Goal: Transaction & Acquisition: Purchase product/service

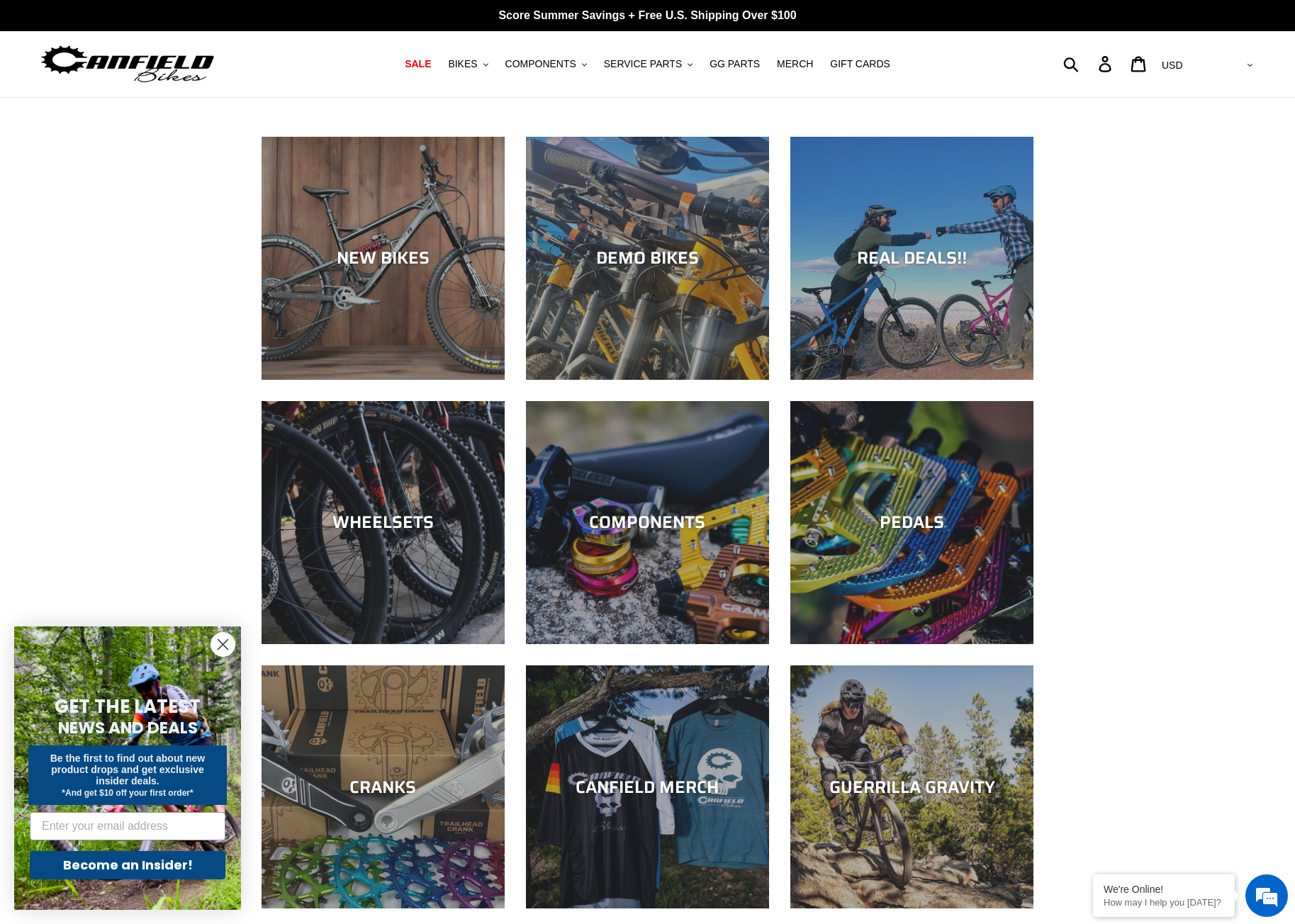
click at [221, 638] on circle "Close dialog" at bounding box center [223, 644] width 23 height 23
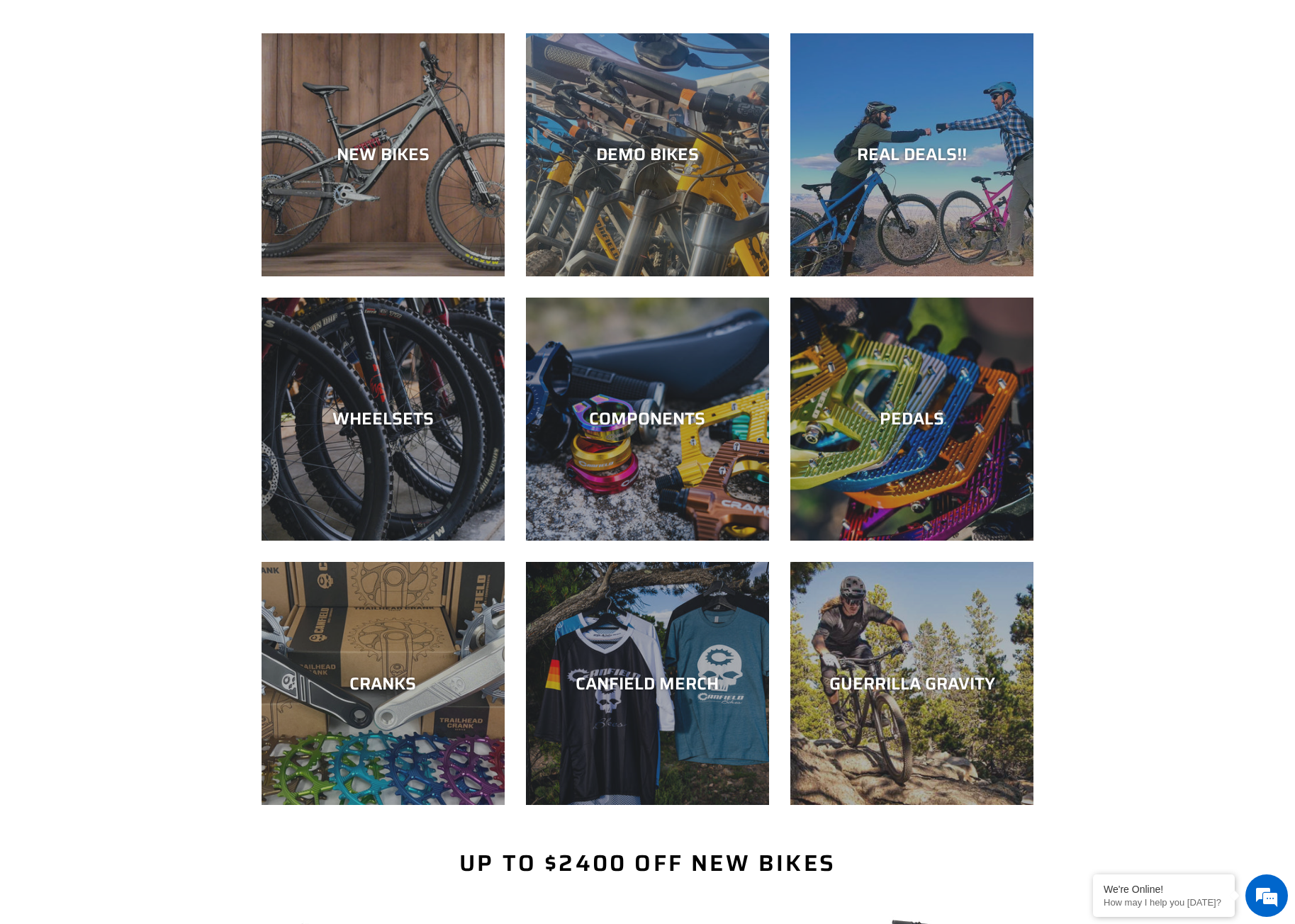
scroll to position [142, 0]
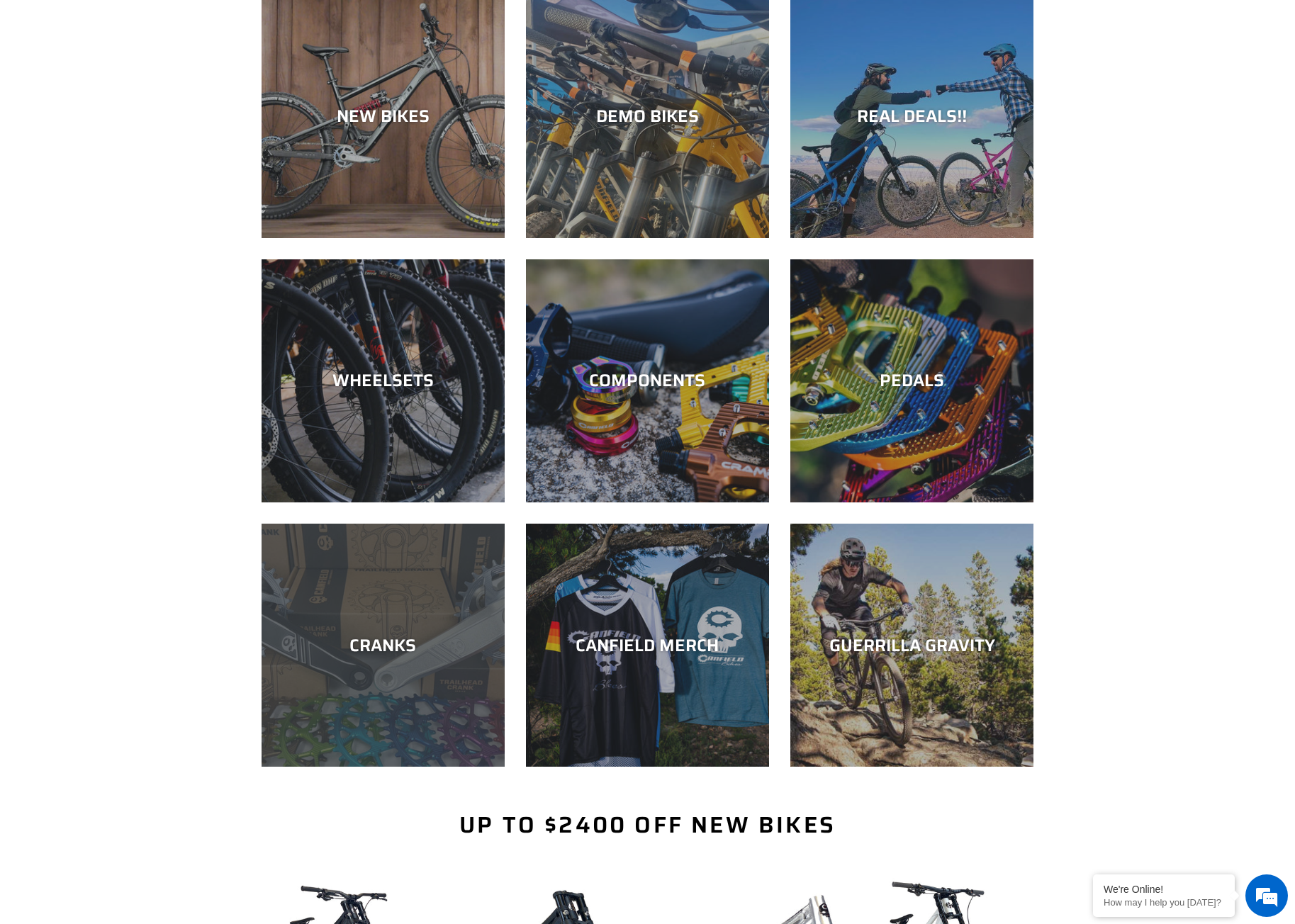
click at [424, 767] on div "CRANKS" at bounding box center [383, 767] width 243 height 0
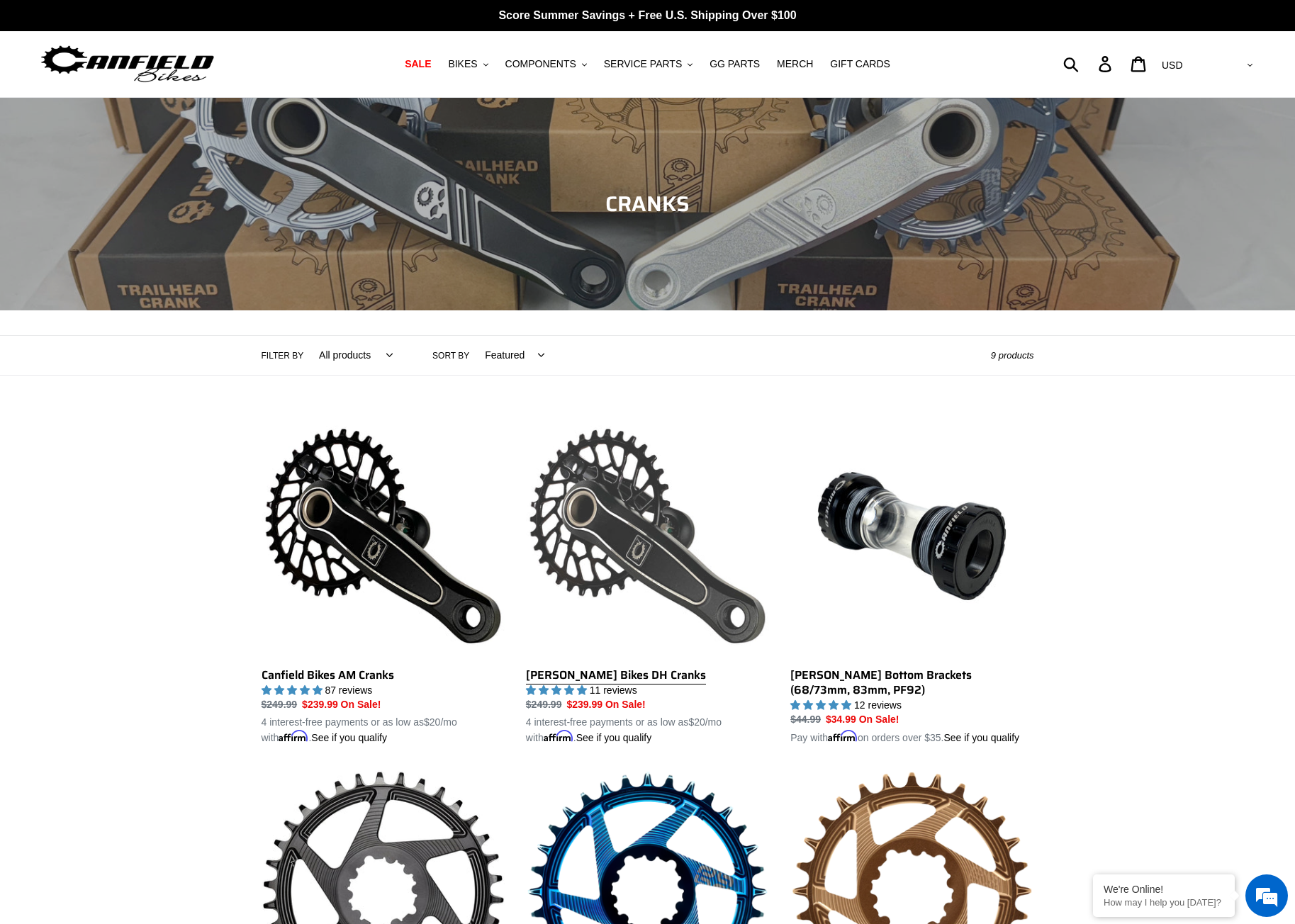
click at [618, 531] on link "Canfield Bikes DH Cranks" at bounding box center [647, 580] width 243 height 332
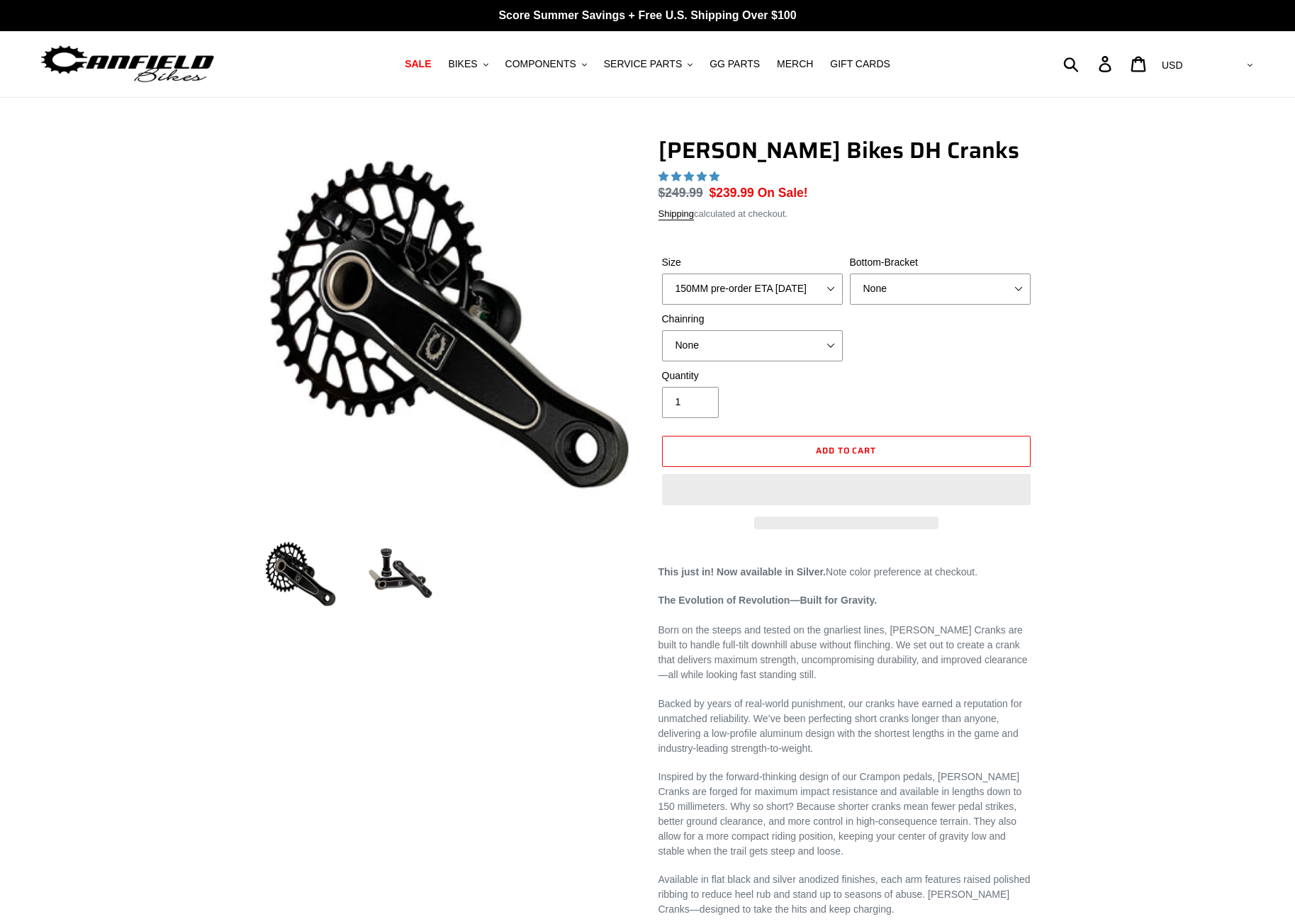
select select "highest-rating"
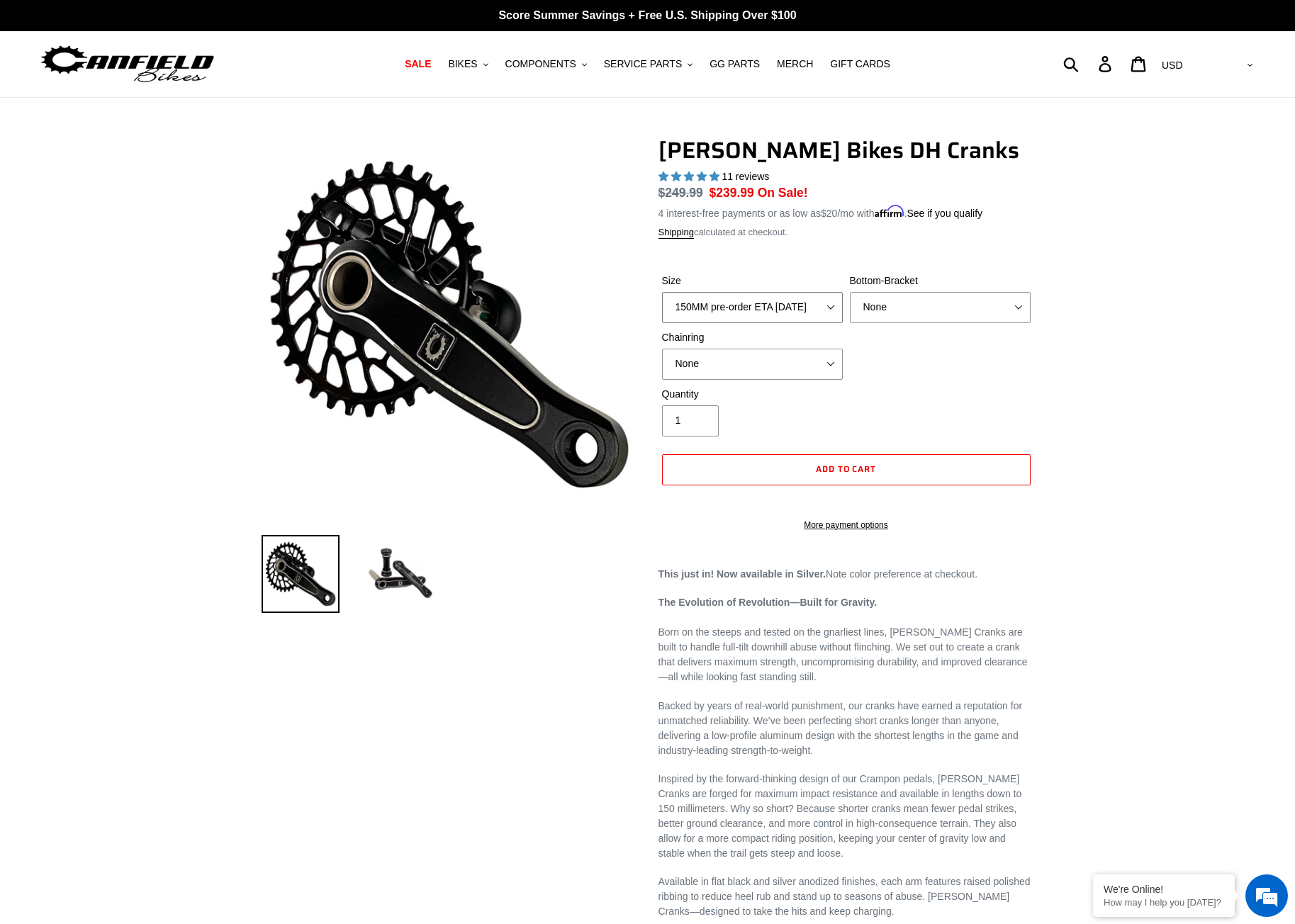
click at [834, 308] on select "150MM pre-order ETA 10/15/25 155MM pre-order ETA 10/15/25 160MM pre-order ETA 1…" at bounding box center [753, 307] width 181 height 31
click at [1081, 351] on div "Canfield Bikes DH Cranks 11 reviews Regular price $249.99 Sale price $239.99 On…" at bounding box center [647, 791] width 1295 height 1309
click at [1019, 308] on select "None BSA Threaded 83mm" at bounding box center [940, 307] width 181 height 31
click at [1058, 312] on div "Canfield Bikes DH Cranks 11 reviews Regular price $249.99 Sale price $239.99 On…" at bounding box center [648, 791] width 850 height 1309
